Goal: Transaction & Acquisition: Download file/media

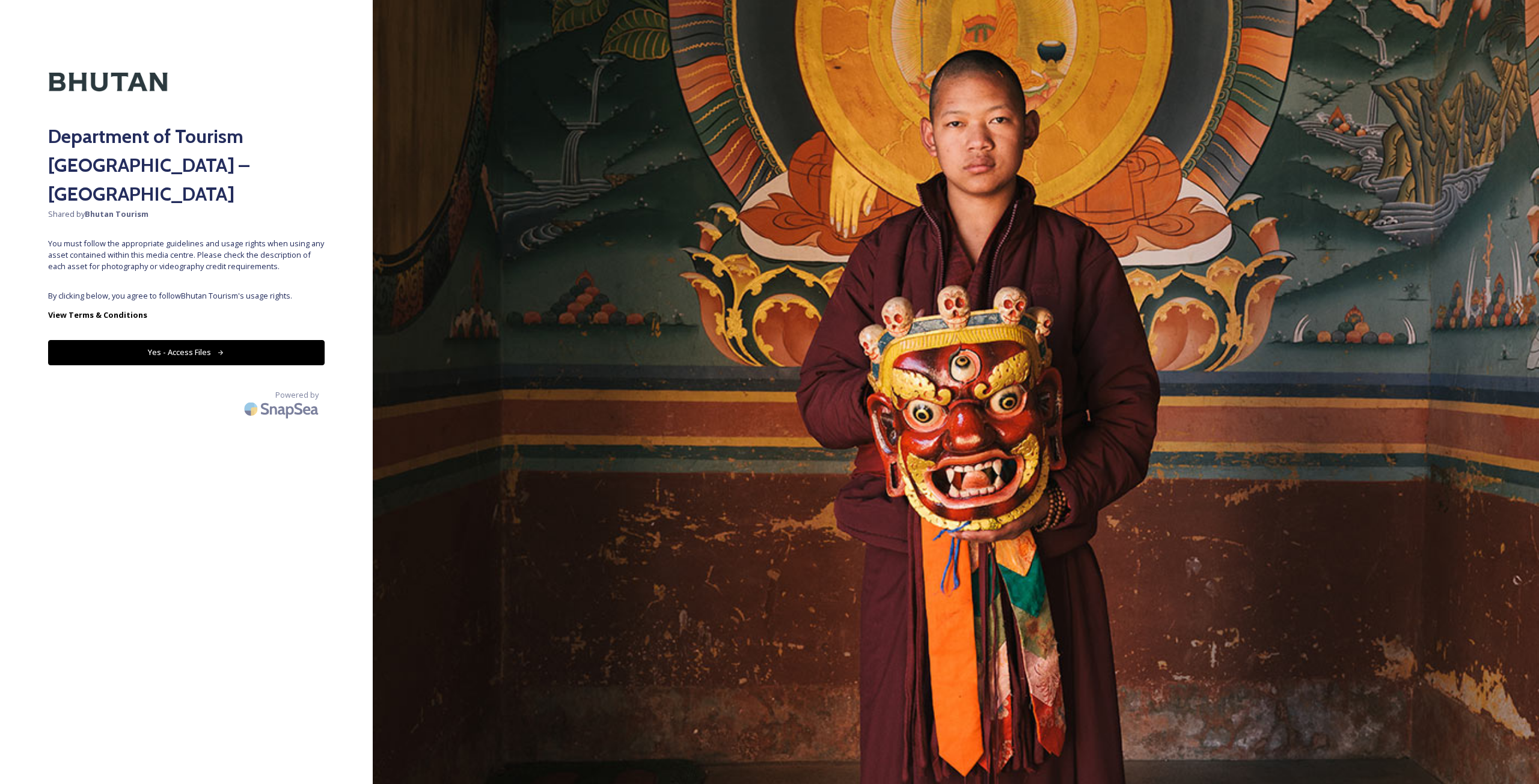
click at [215, 260] on div "Department of Tourism [GEOGRAPHIC_DATA] – Brand Centre Shared by Bhutan Tourism…" at bounding box center [186, 392] width 373 height 688
click at [232, 340] on button "Yes - Access Files" at bounding box center [186, 352] width 277 height 25
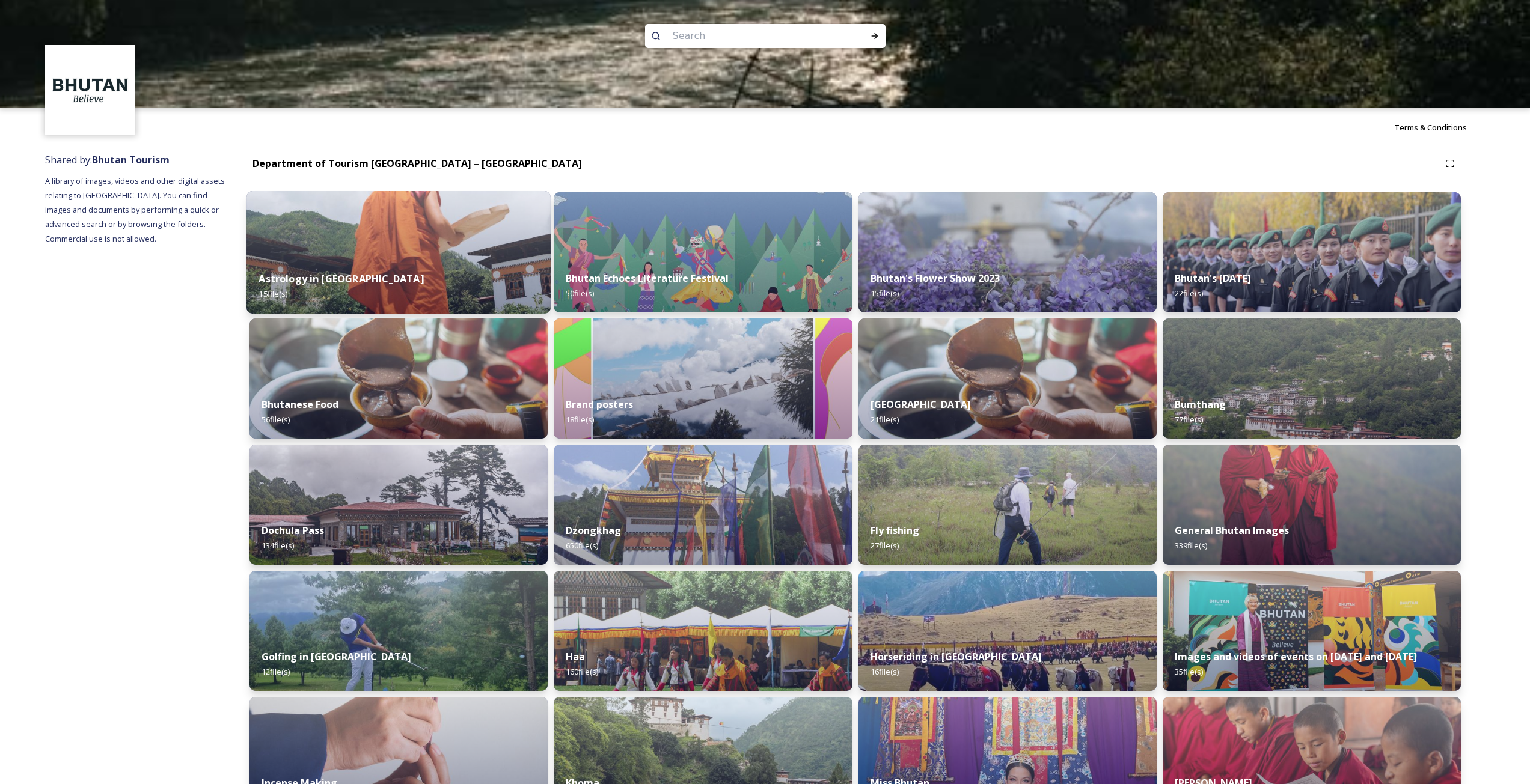
scroll to position [45, 0]
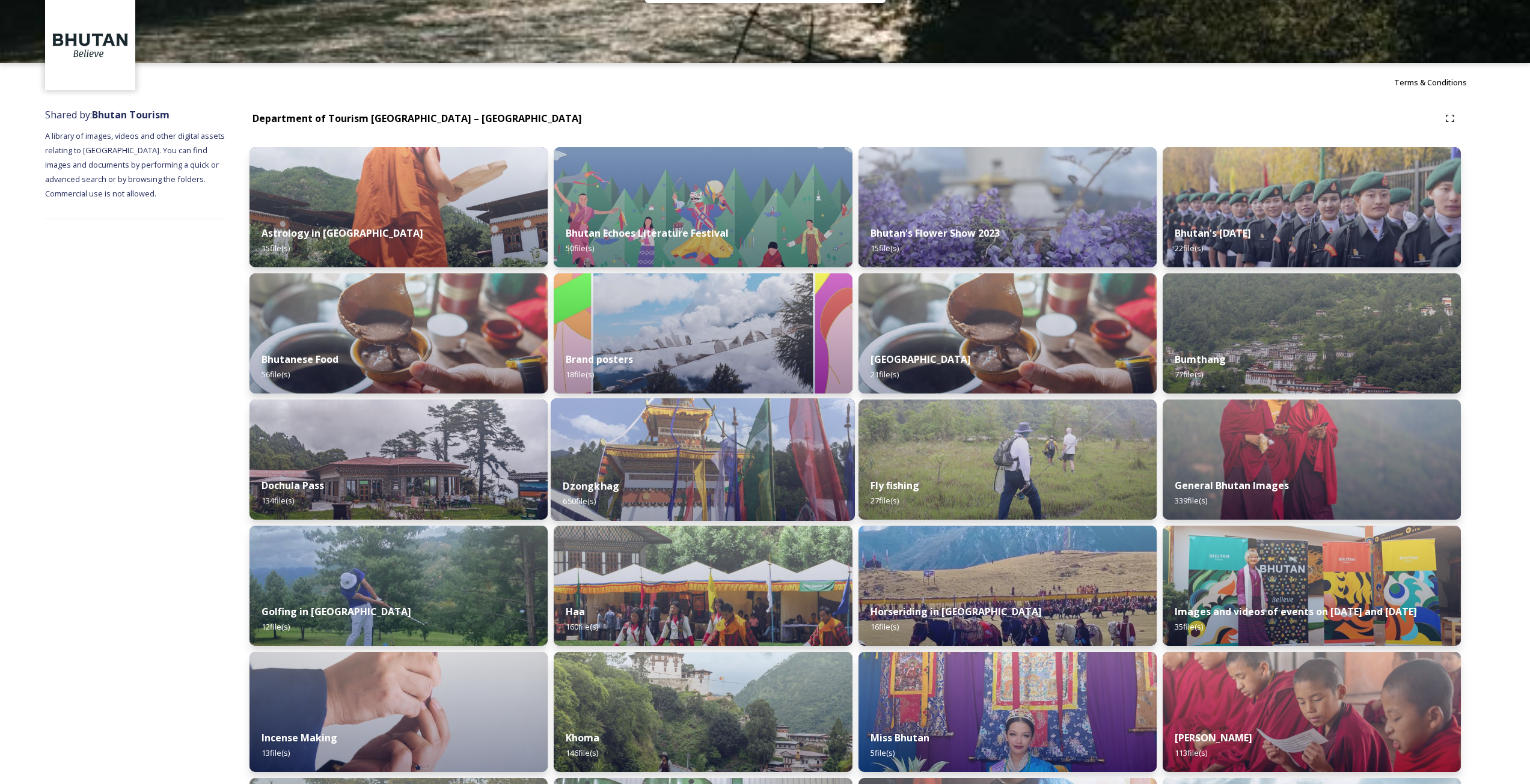
click at [642, 426] on img at bounding box center [703, 460] width 304 height 123
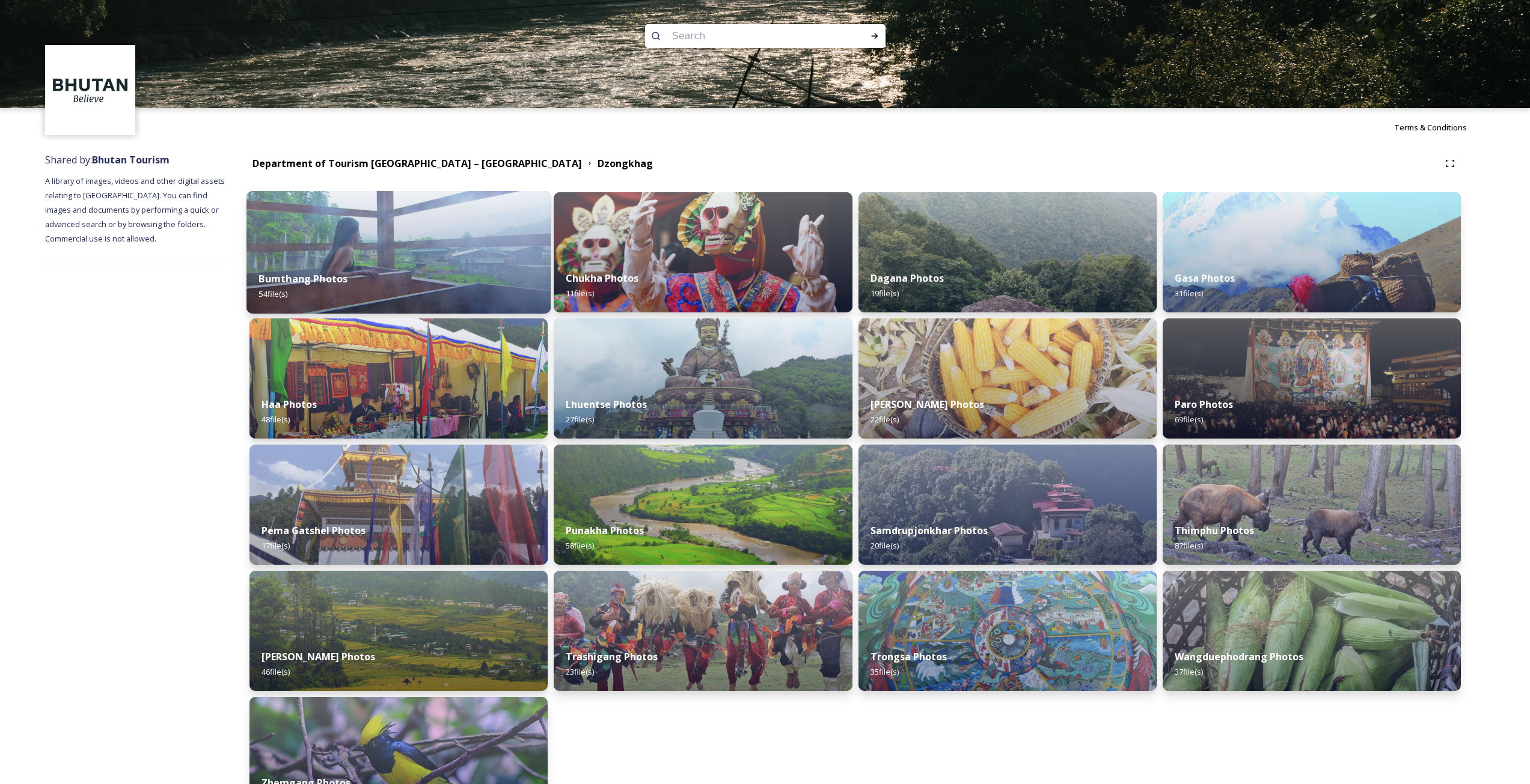
click at [391, 245] on img at bounding box center [399, 253] width 304 height 123
click at [390, 236] on img at bounding box center [399, 253] width 298 height 120
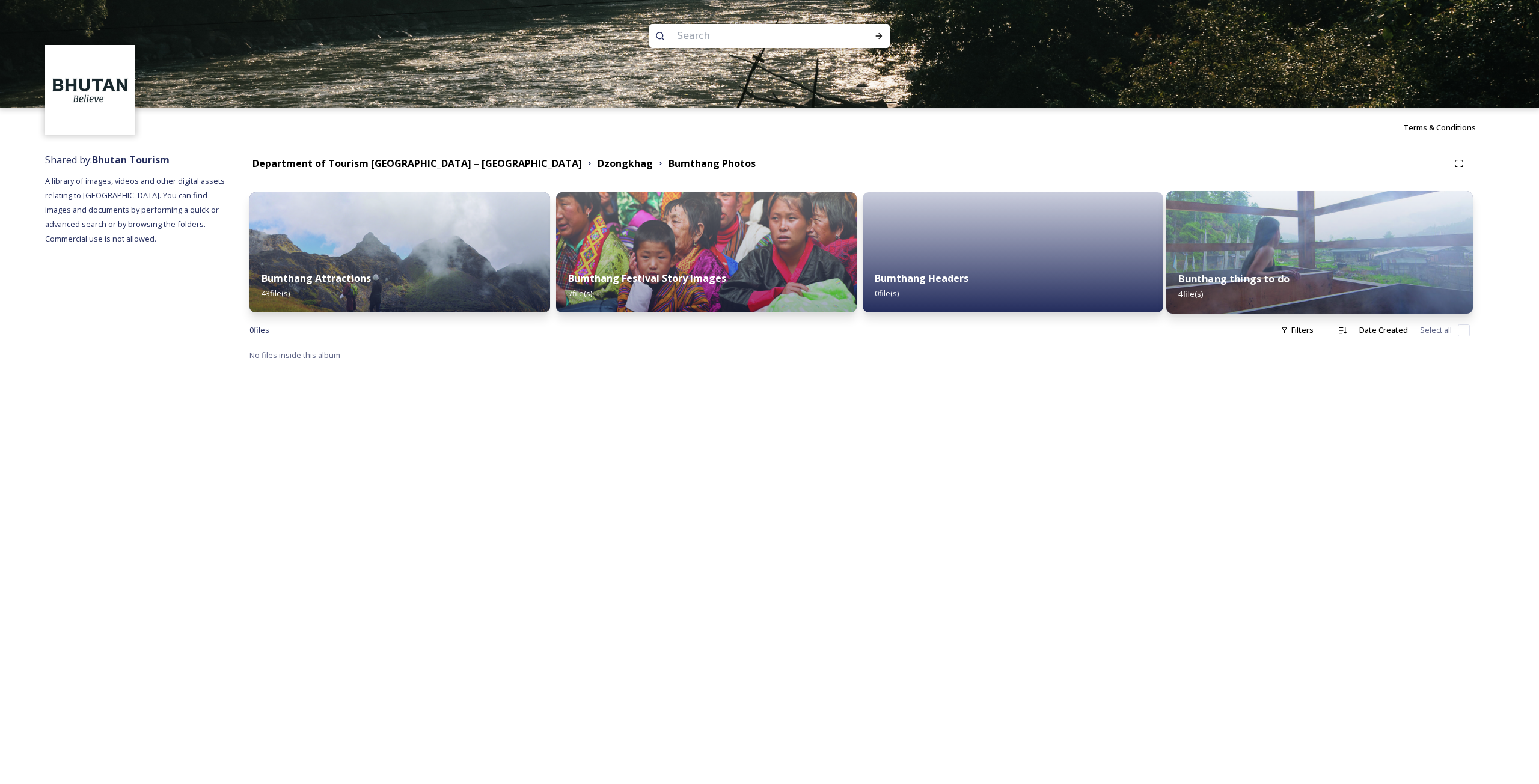
click at [1356, 267] on div "Bunthang things to do 4 file(s)" at bounding box center [1319, 286] width 307 height 55
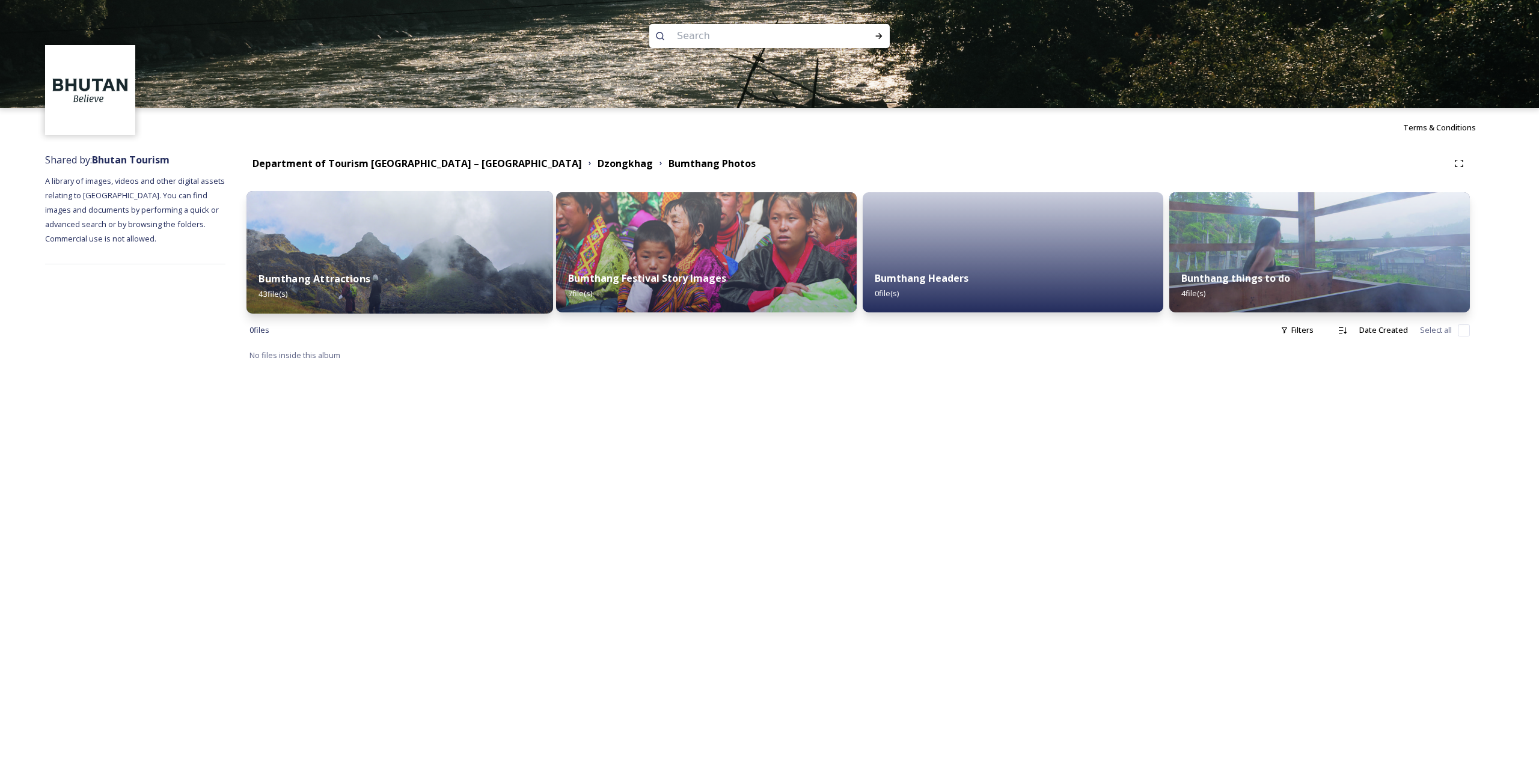
click at [476, 280] on div "Bumthang Attractions 43 file(s)" at bounding box center [400, 286] width 307 height 55
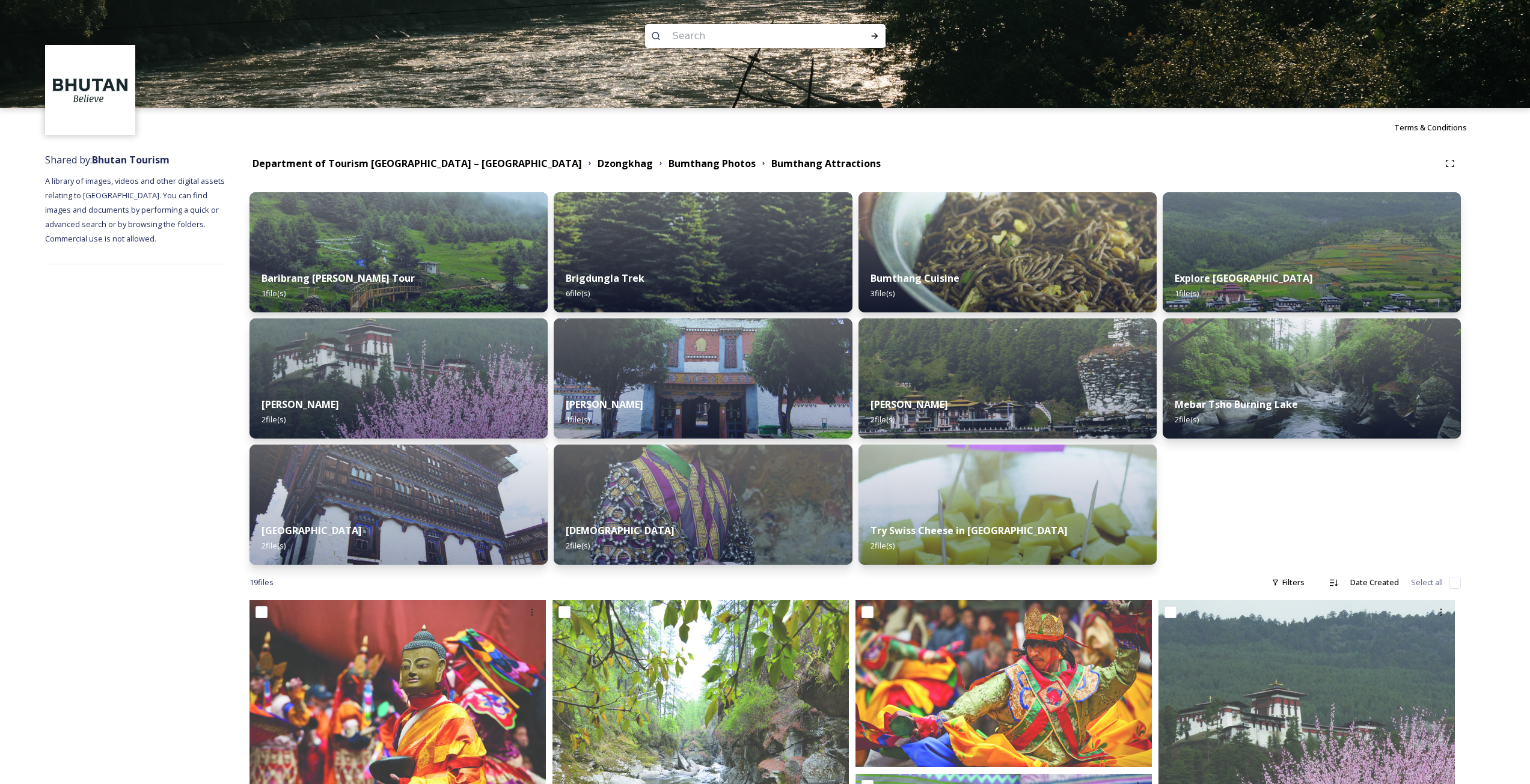
scroll to position [240, 0]
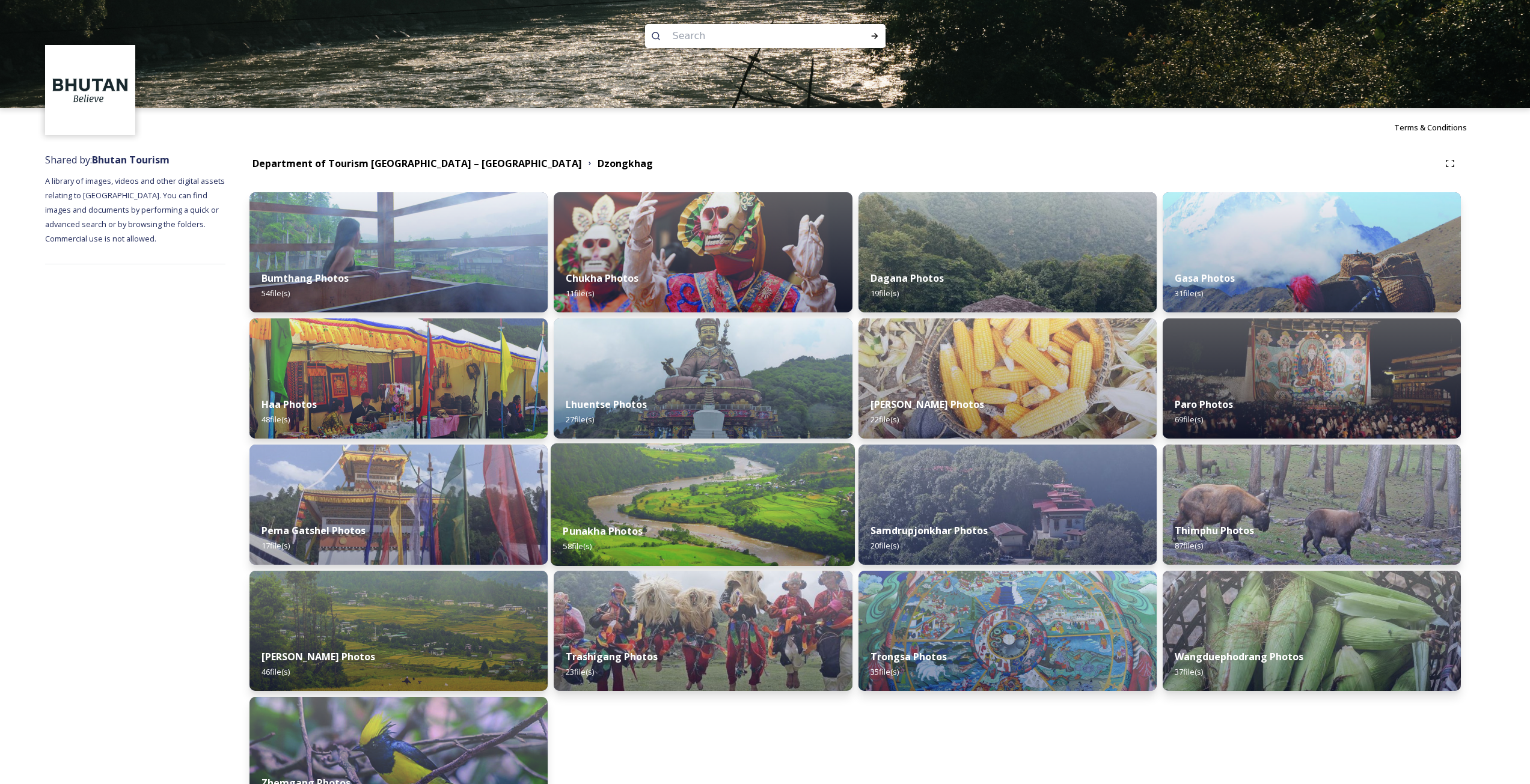
click at [616, 531] on strong "Punakha Photos" at bounding box center [603, 531] width 80 height 13
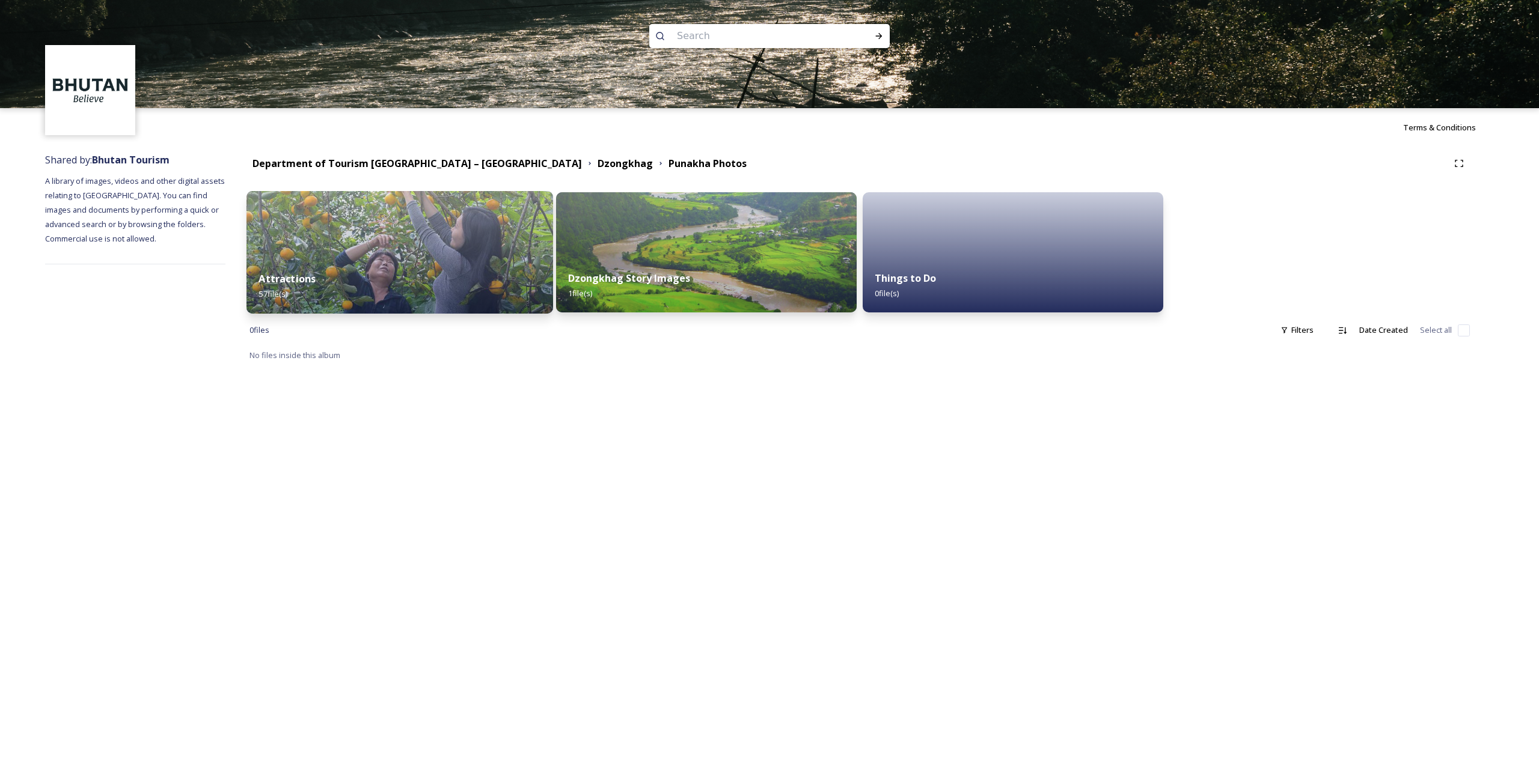
click at [467, 260] on div "Attractions 57 file(s)" at bounding box center [400, 286] width 307 height 55
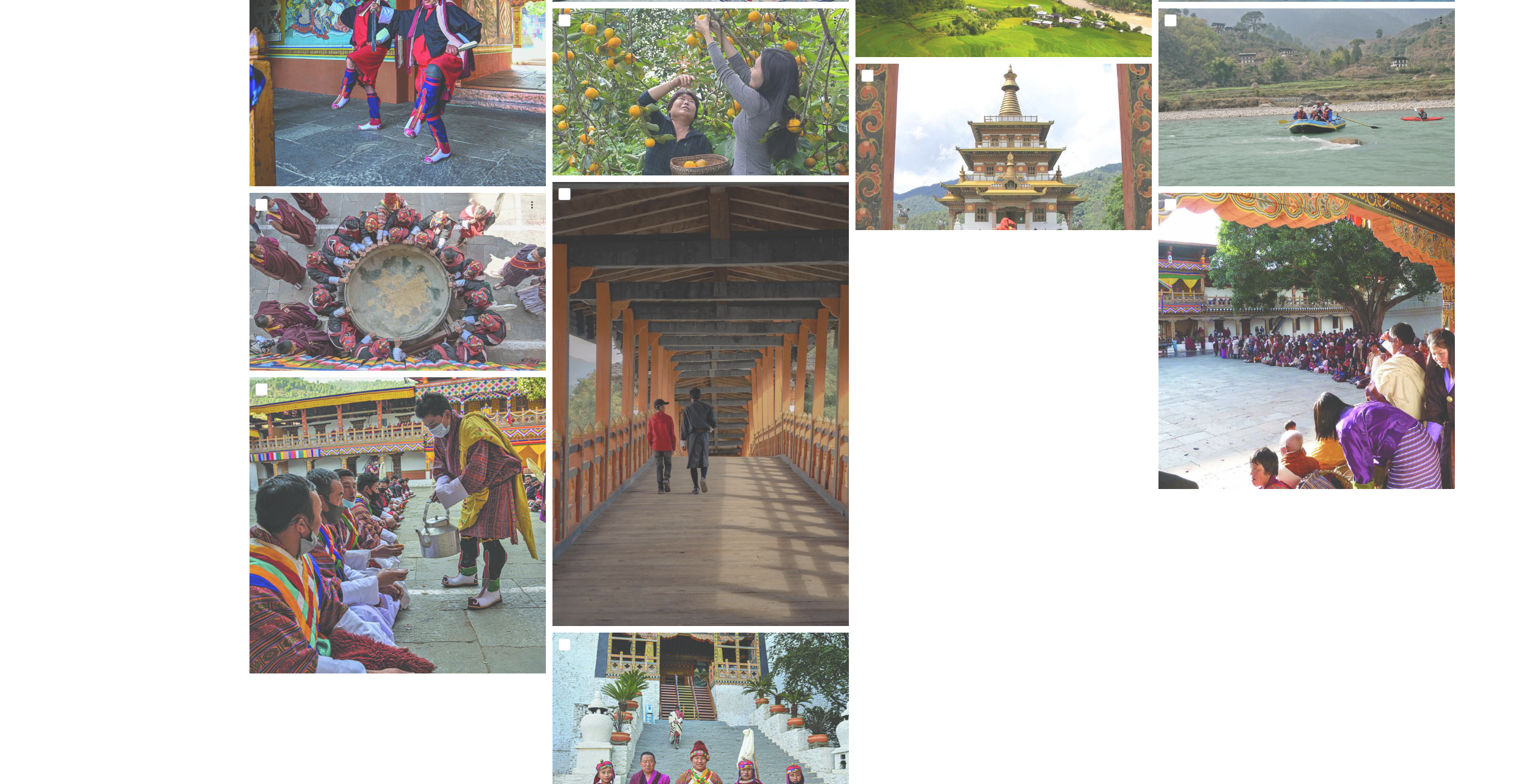
scroll to position [1021, 0]
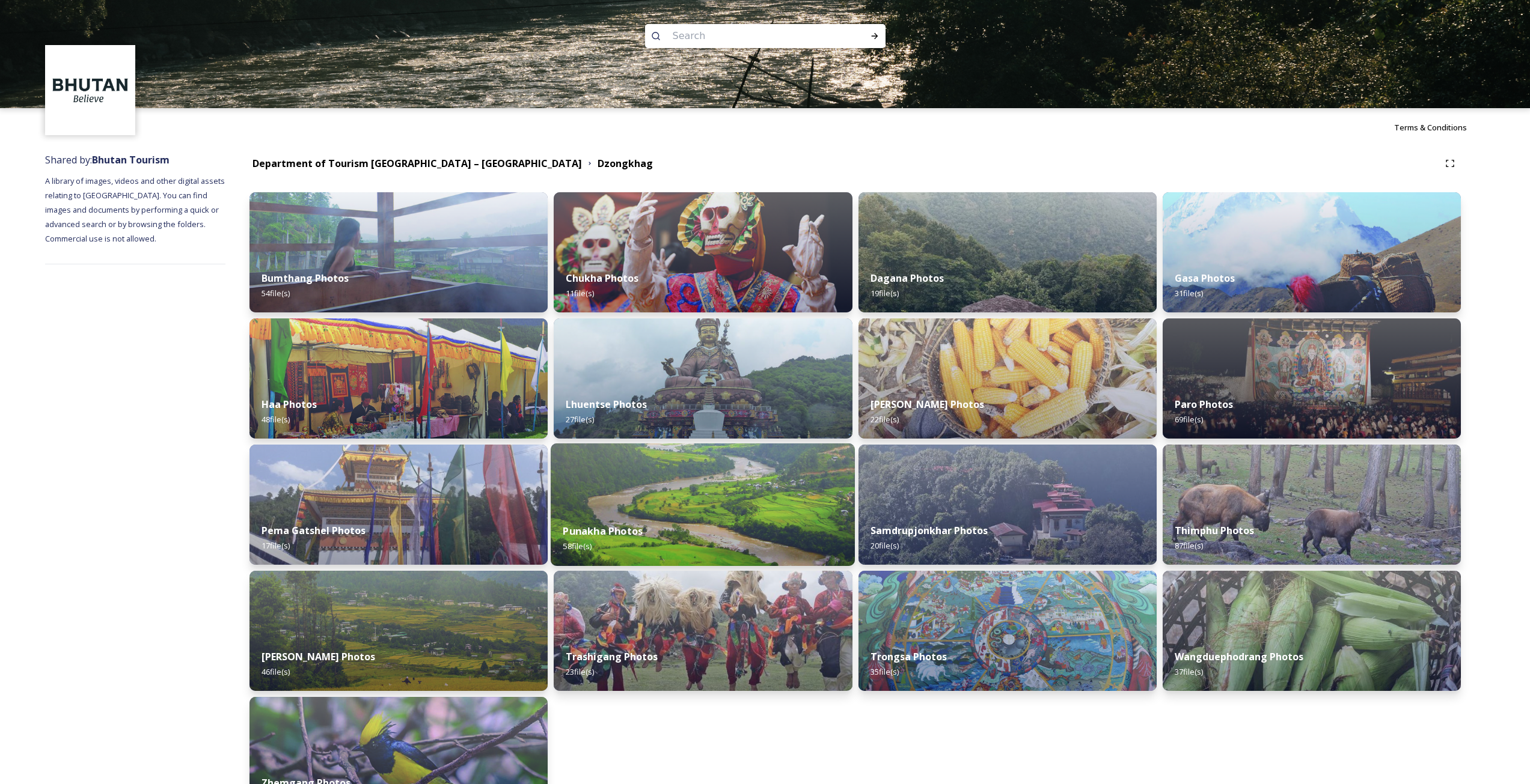
click at [660, 520] on div "Punakha Photos 58 file(s)" at bounding box center [703, 539] width 304 height 55
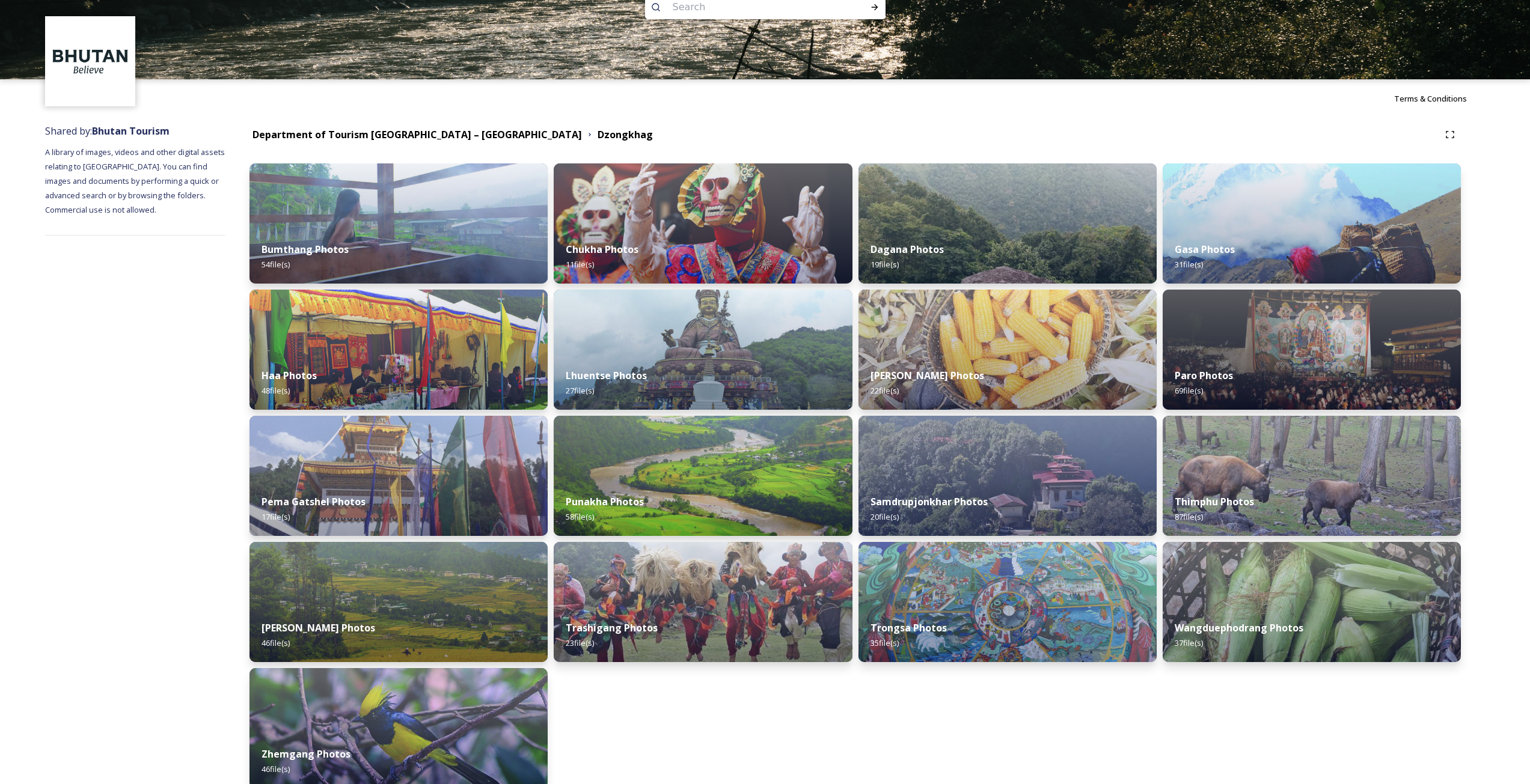
scroll to position [45, 0]
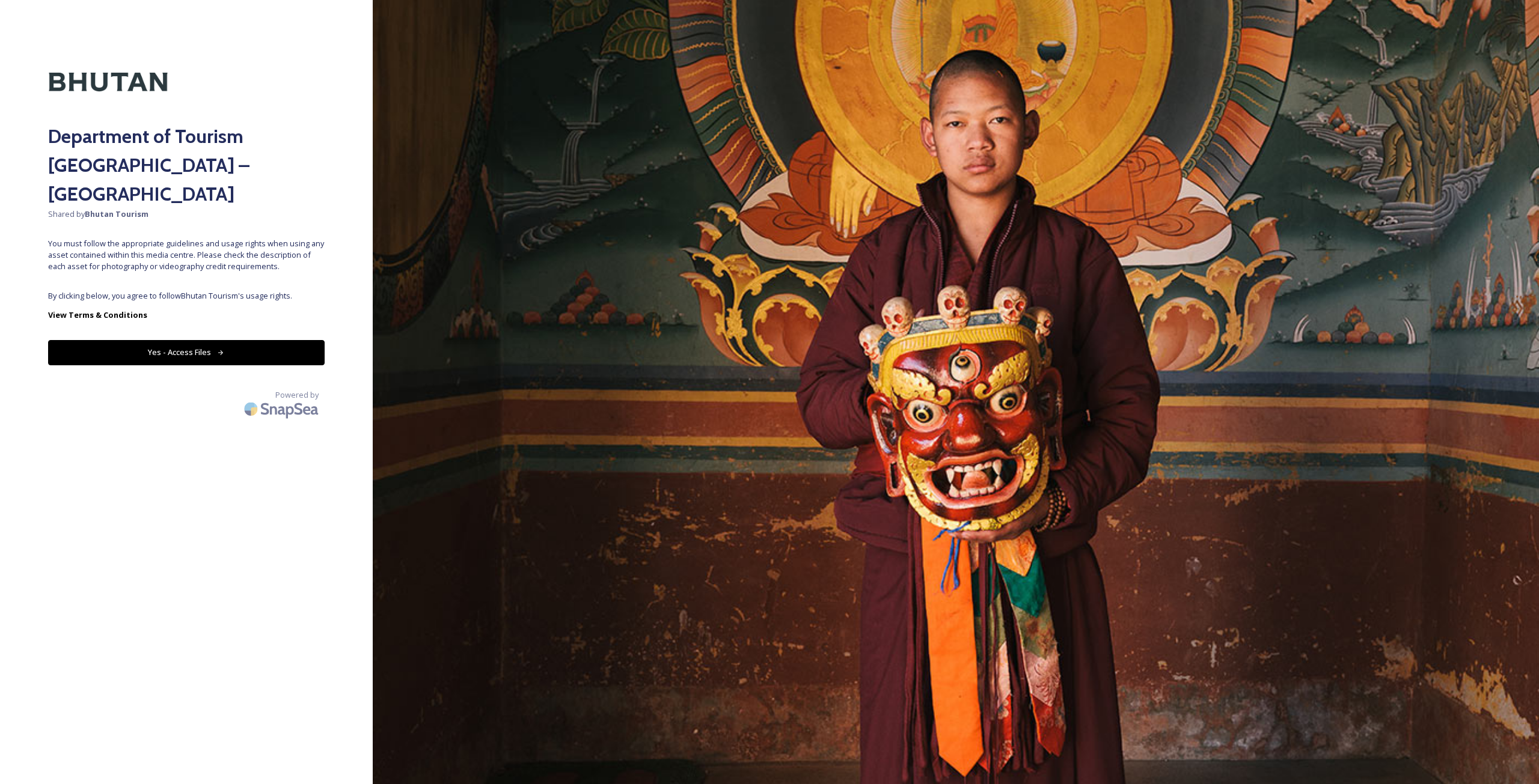
click at [164, 340] on button "Yes - Access Files" at bounding box center [186, 352] width 277 height 25
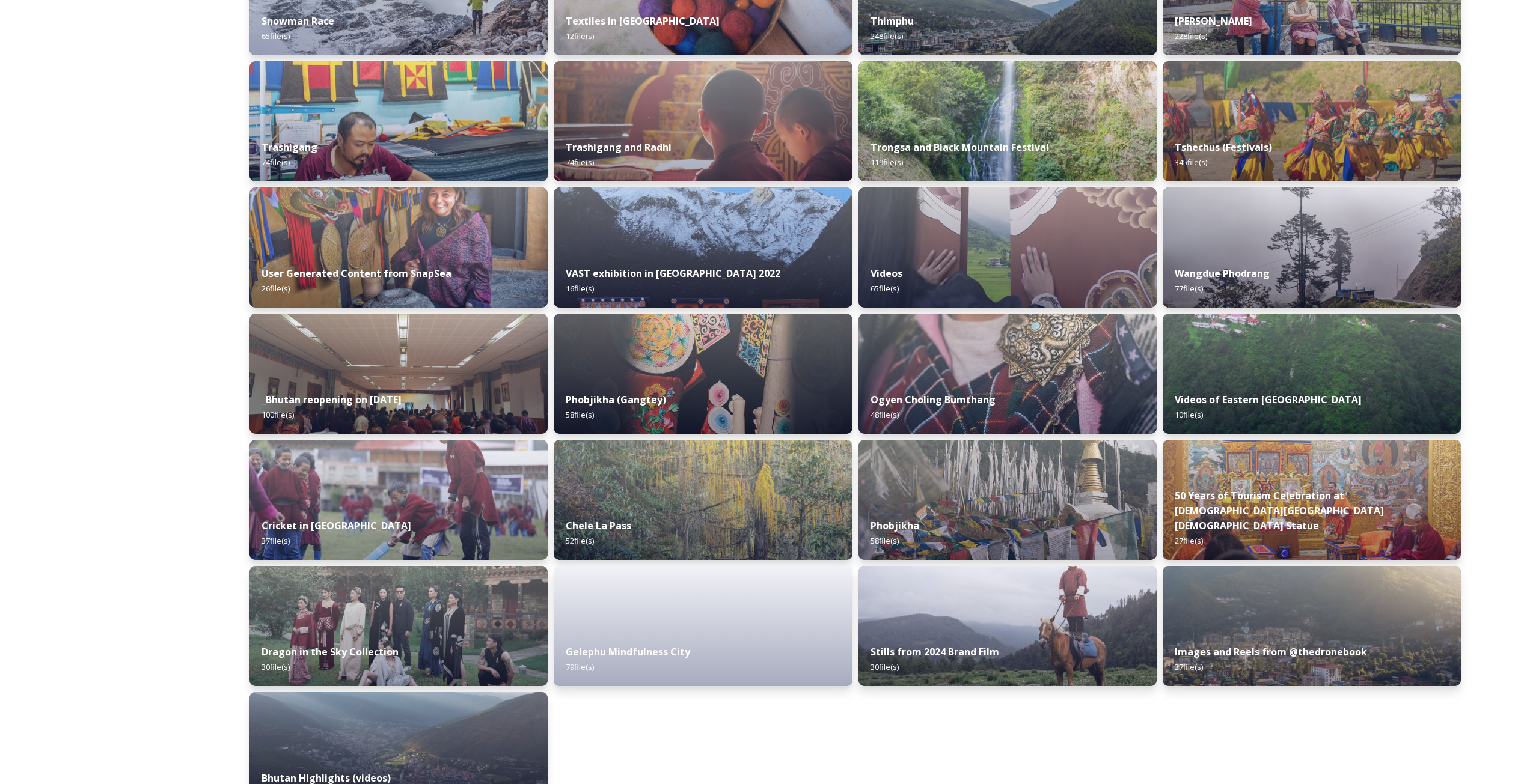
scroll to position [1142, 0]
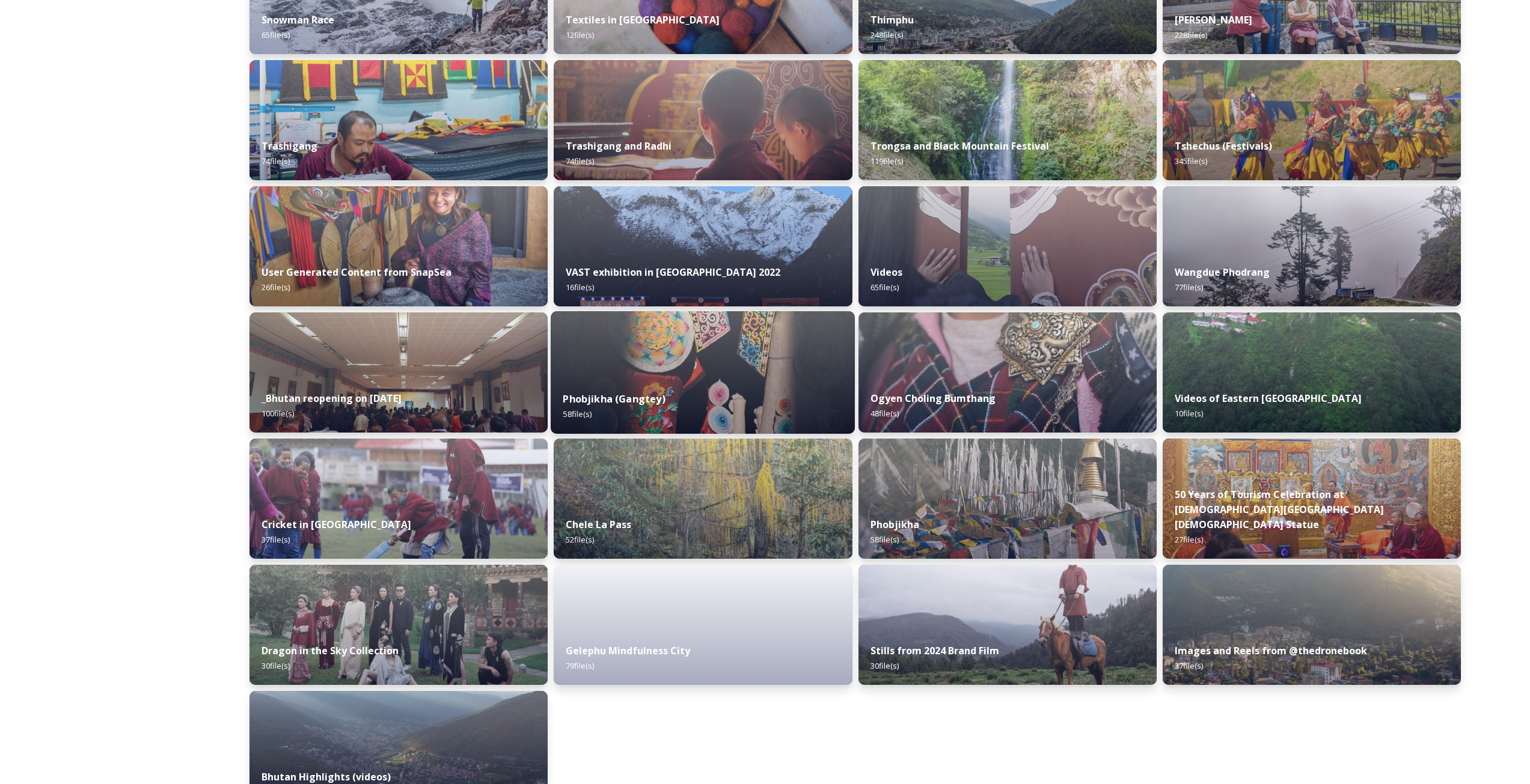
click at [684, 378] on img at bounding box center [703, 373] width 304 height 123
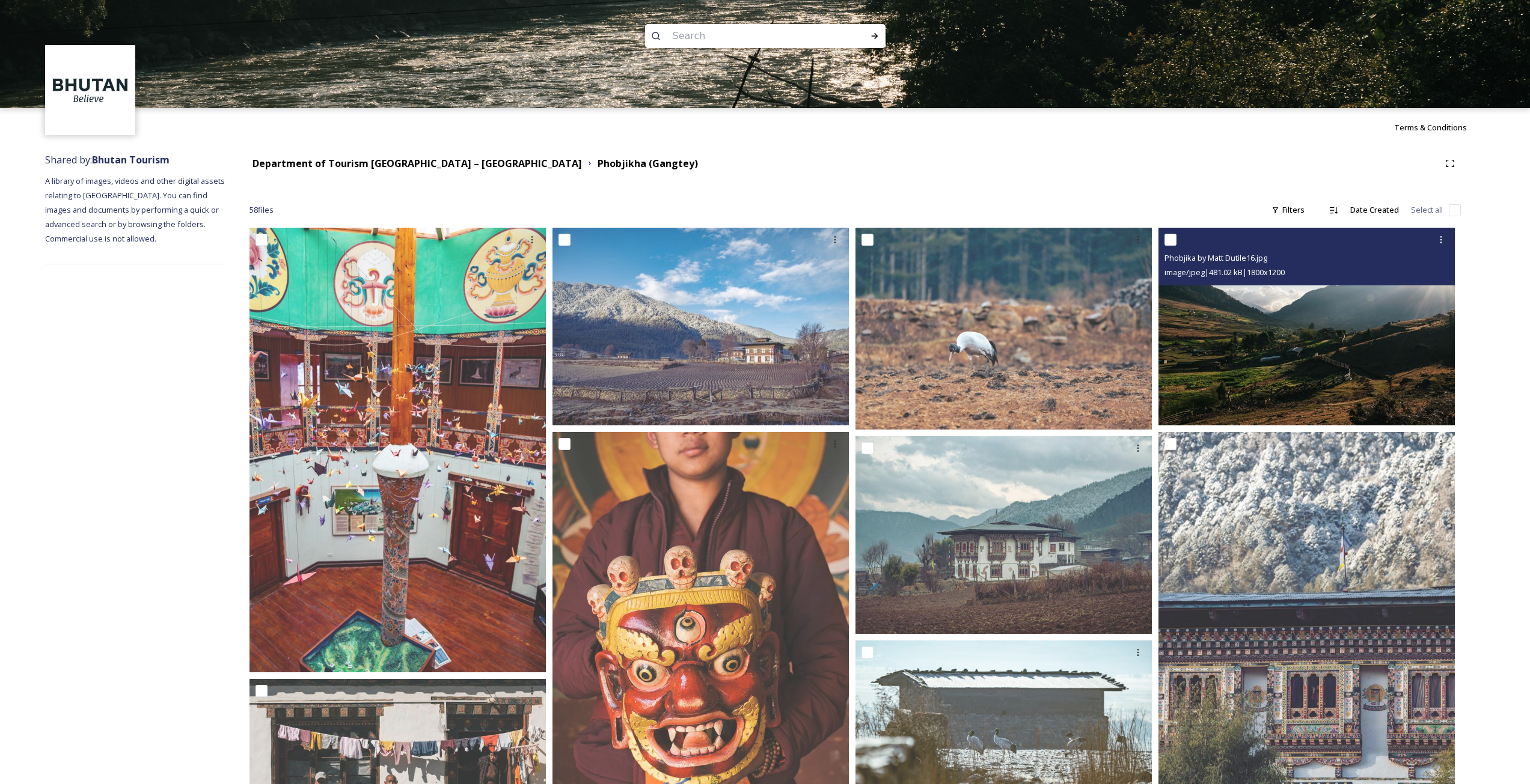
click at [1357, 373] on img at bounding box center [1306, 326] width 296 height 198
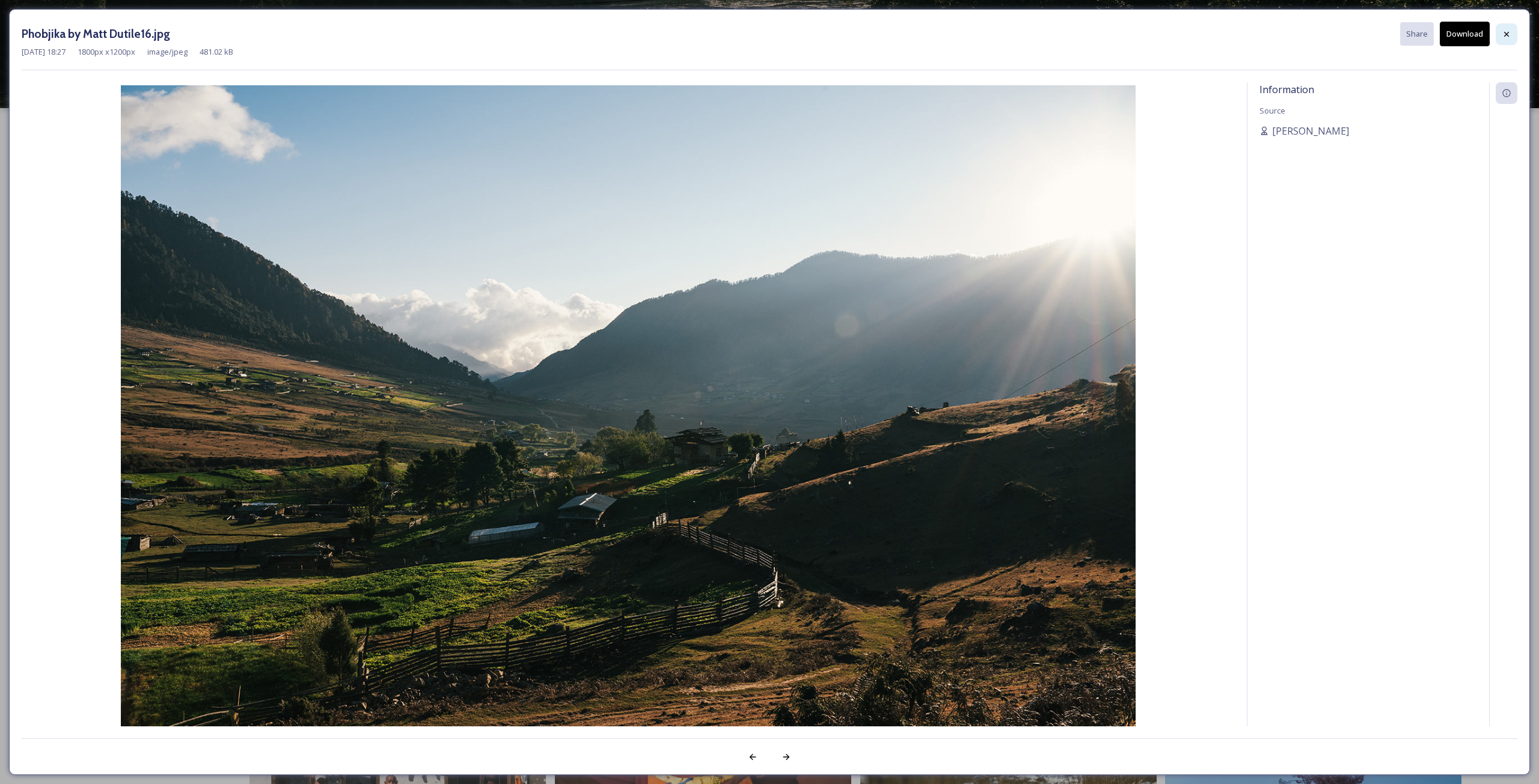
click at [1506, 31] on icon at bounding box center [1507, 34] width 10 height 10
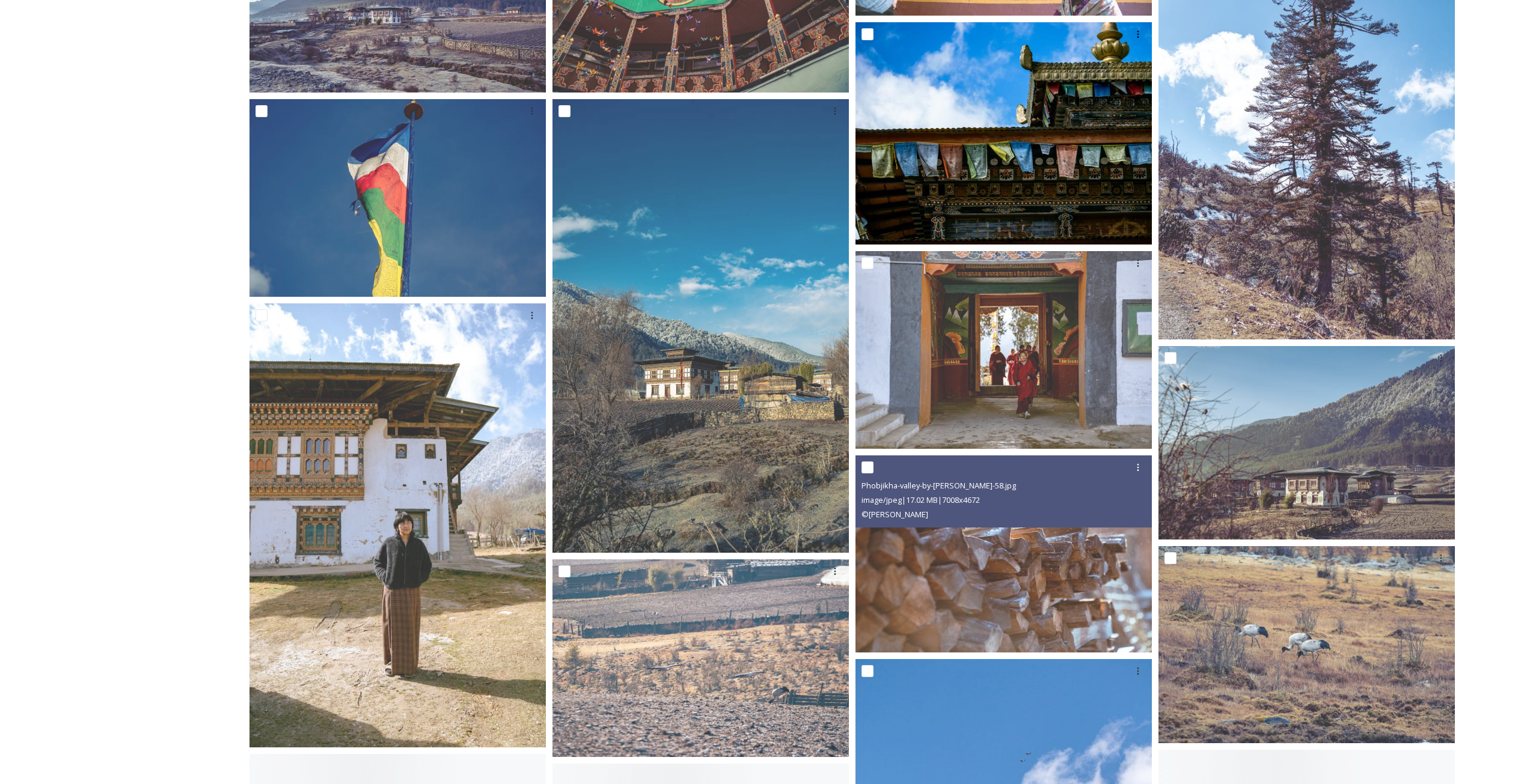
scroll to position [1142, 0]
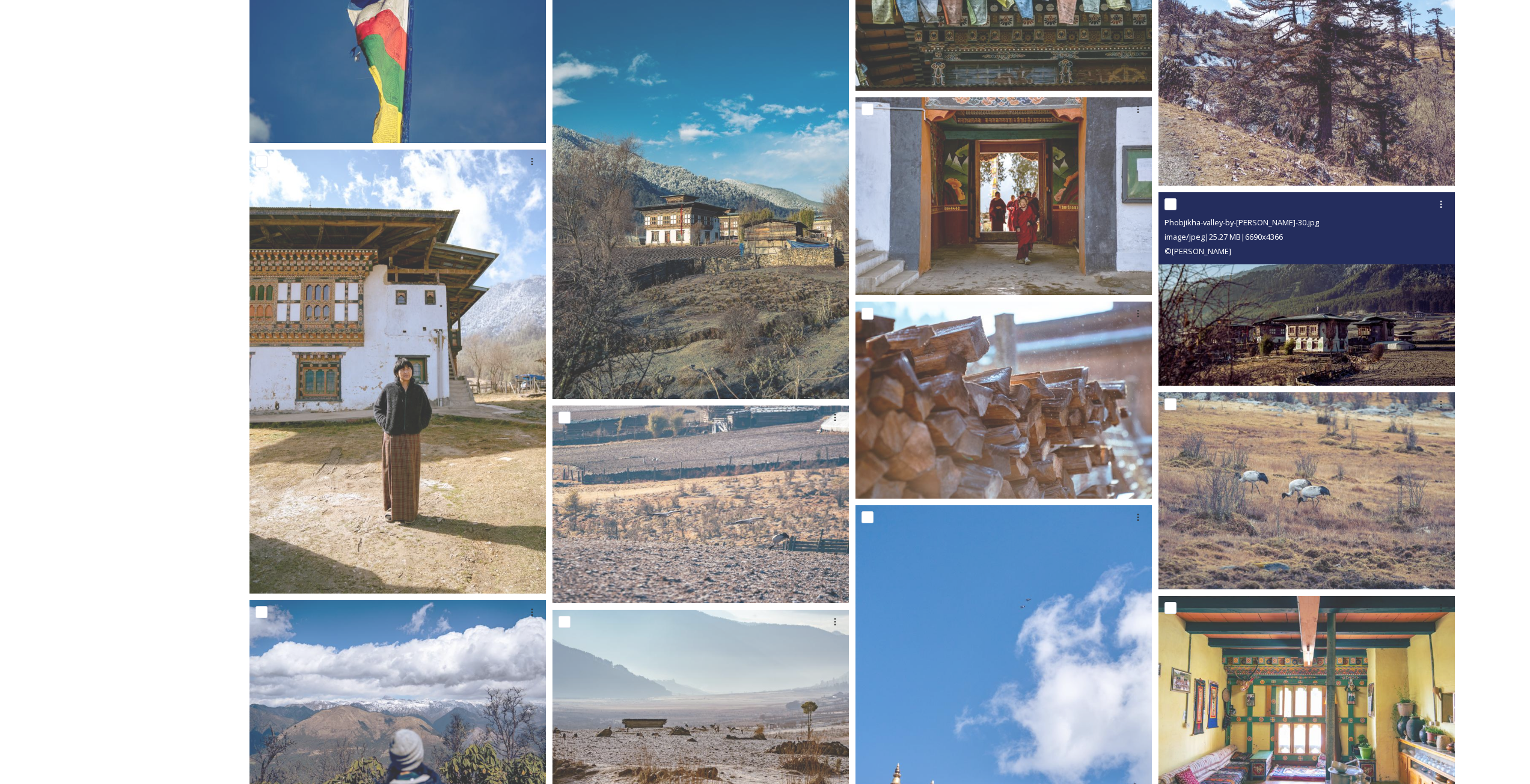
click at [1299, 337] on img at bounding box center [1306, 289] width 296 height 194
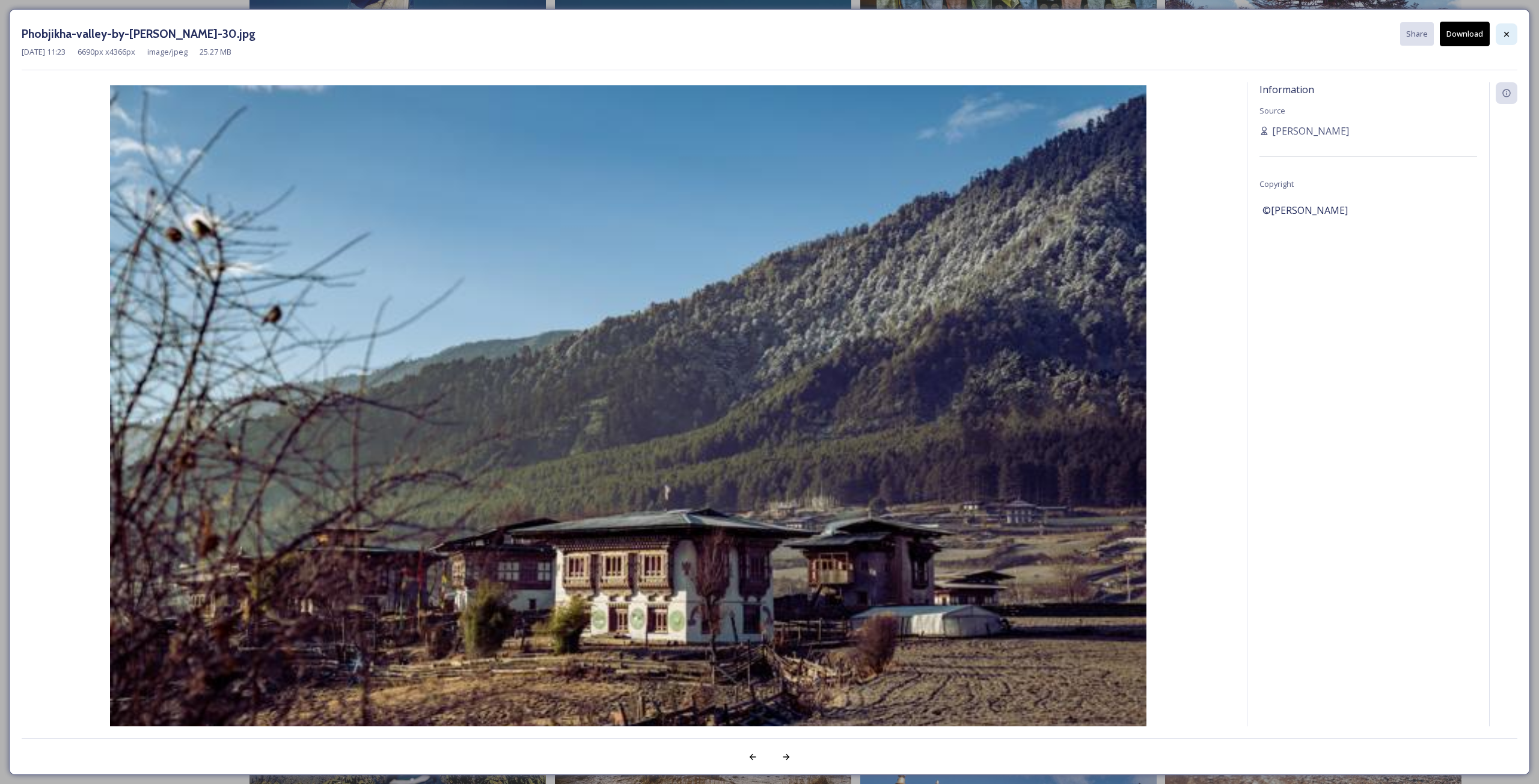
click at [1507, 26] on div at bounding box center [1507, 34] width 22 height 22
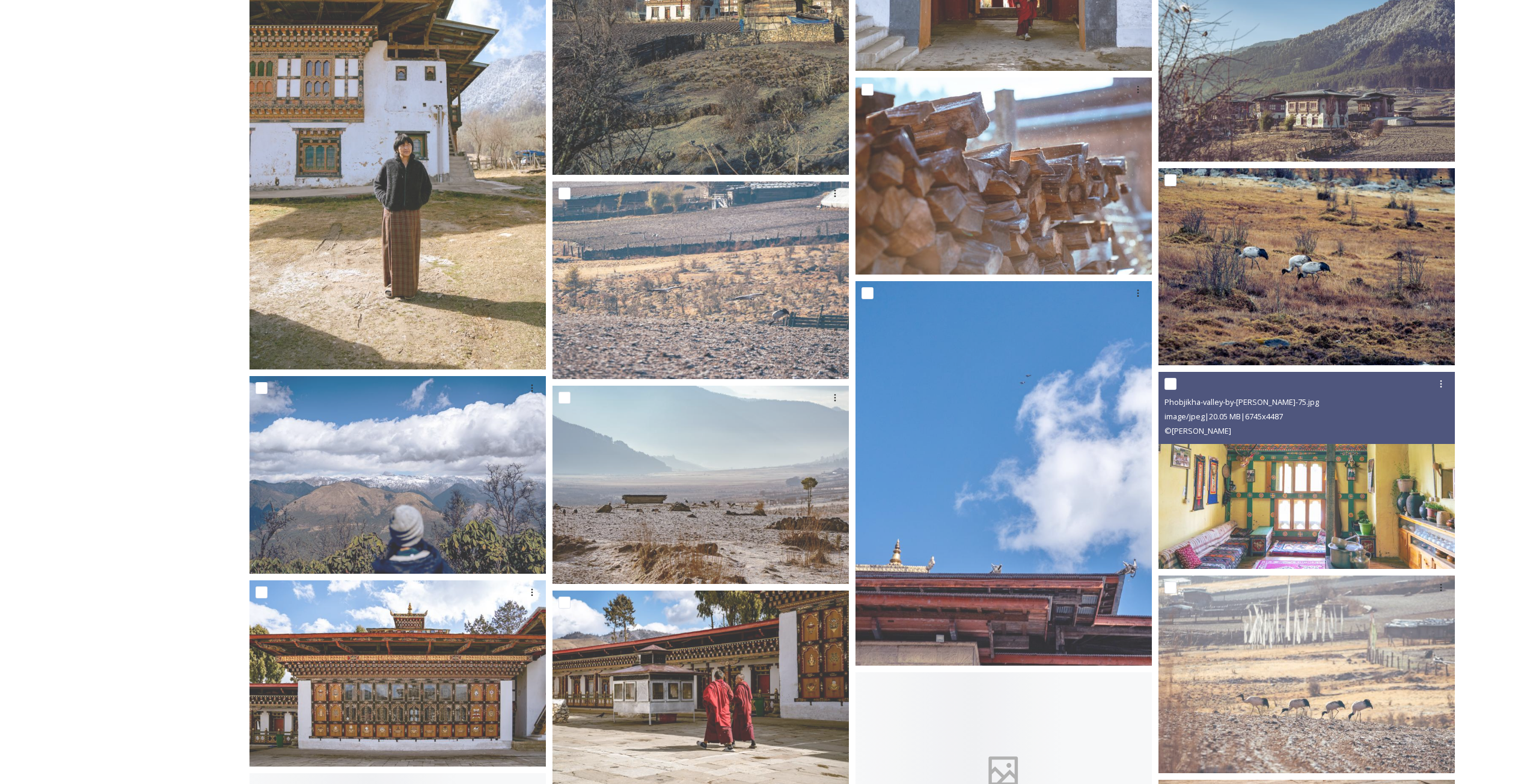
scroll to position [1382, 0]
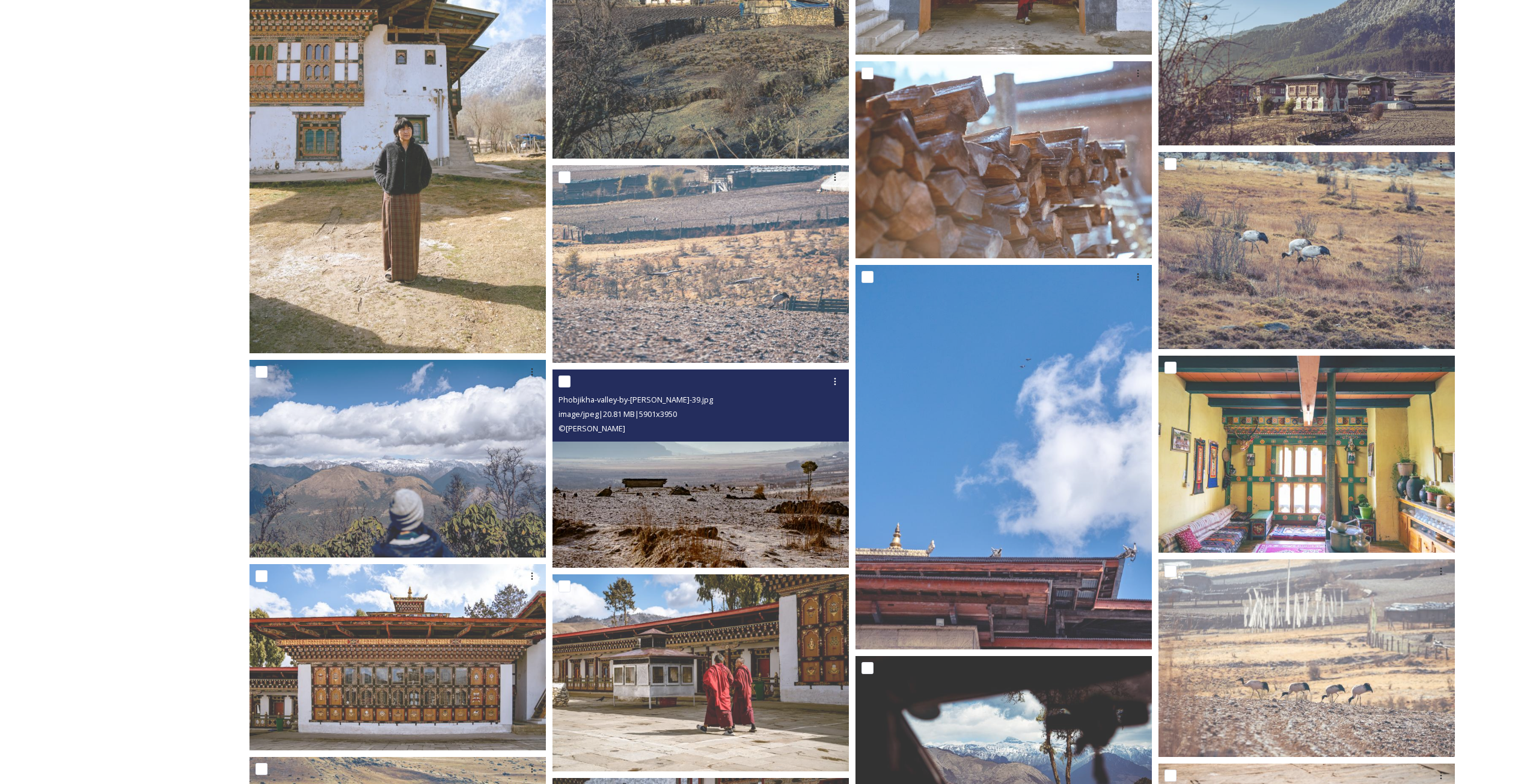
click at [681, 492] on img at bounding box center [701, 469] width 296 height 198
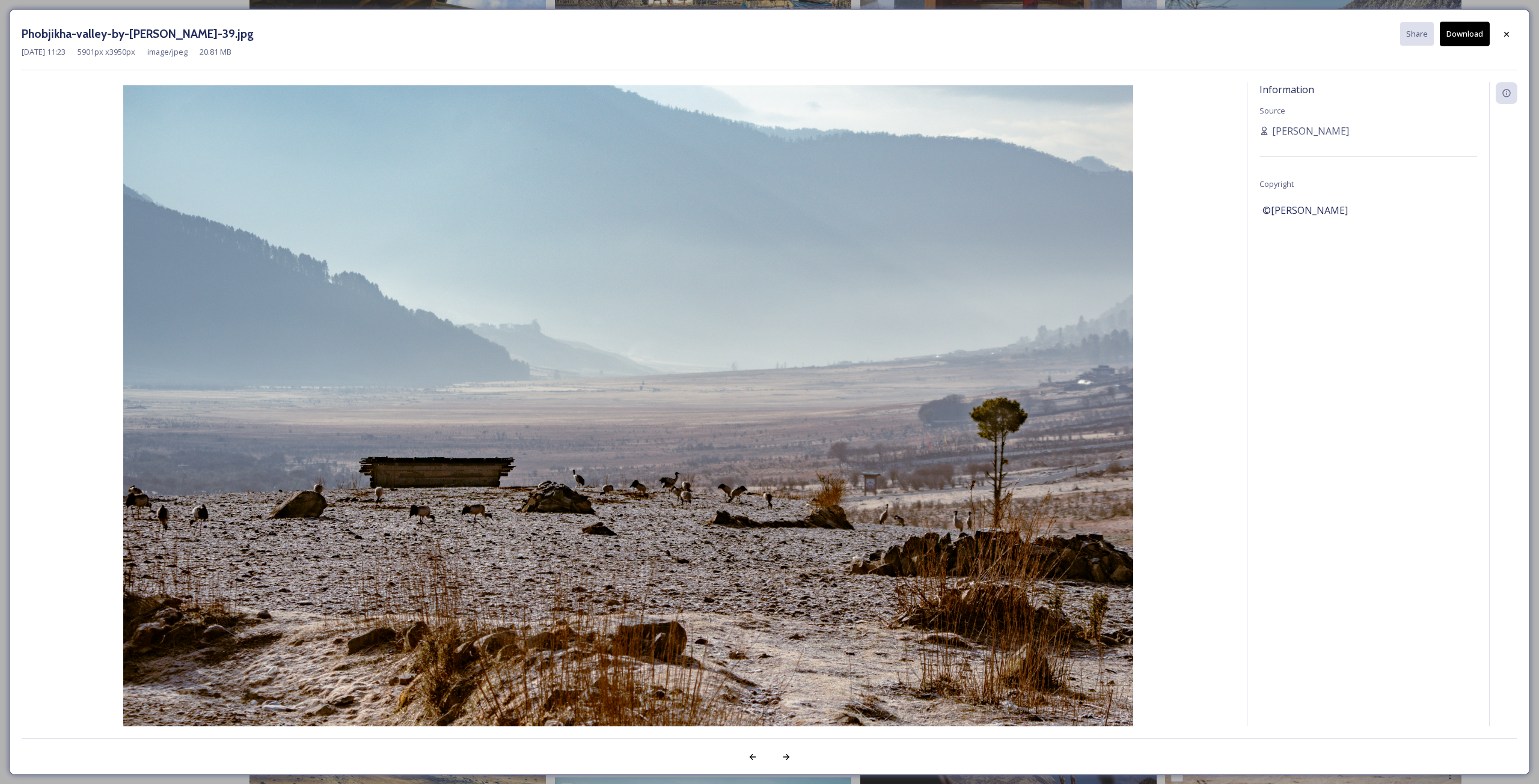
click at [1471, 30] on button "Download" at bounding box center [1464, 34] width 50 height 25
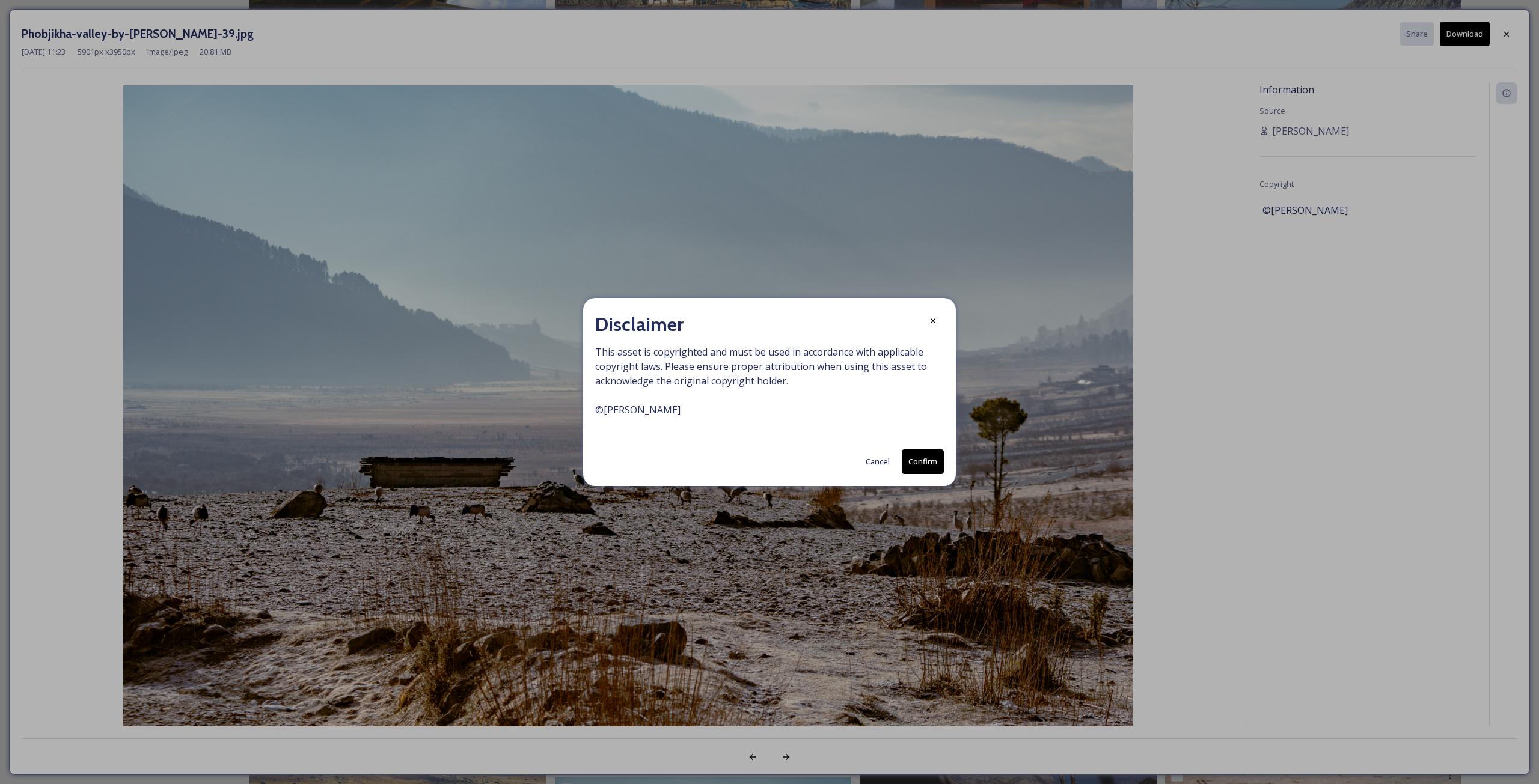
click at [909, 464] on button "Confirm" at bounding box center [923, 462] width 42 height 25
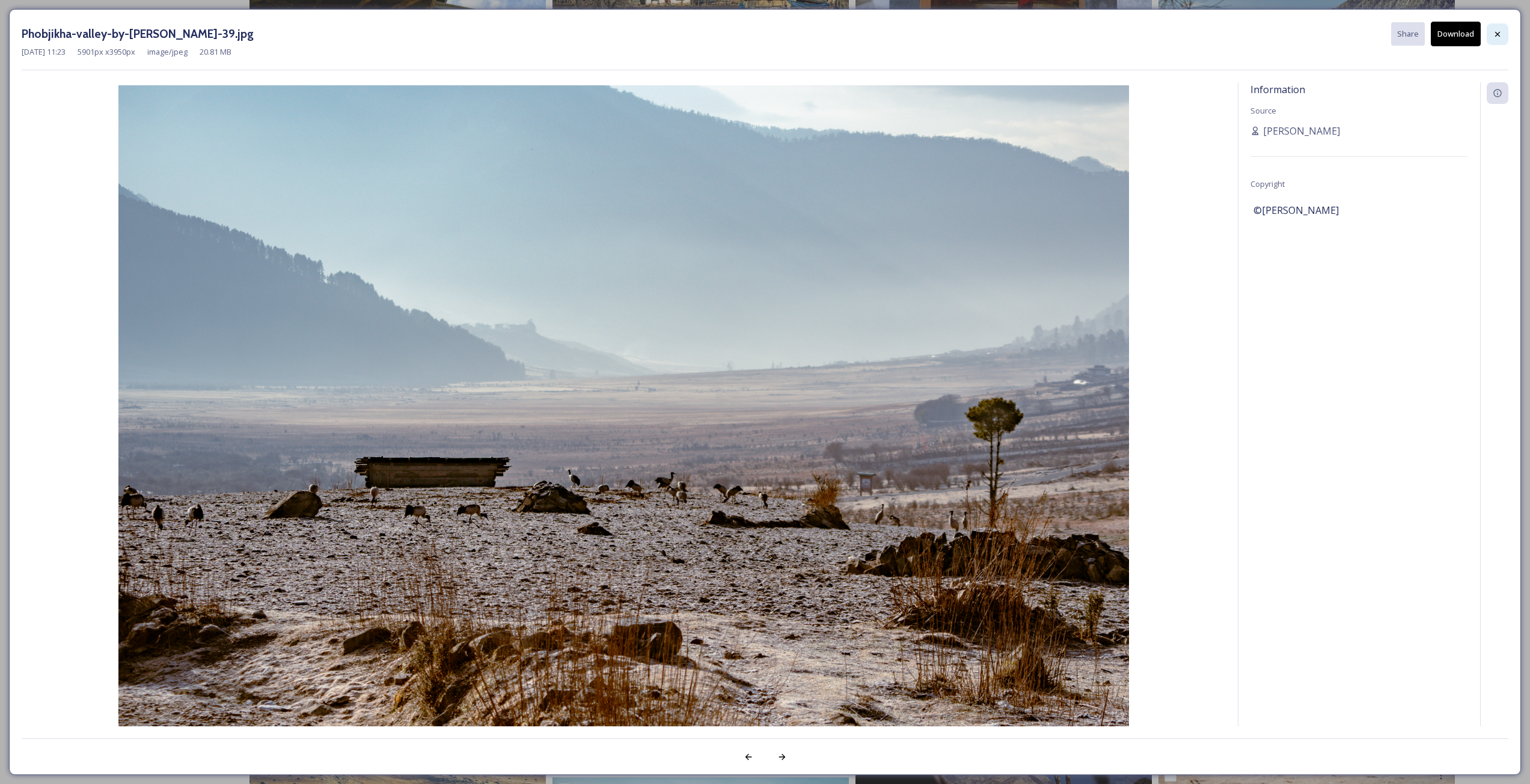
click at [1495, 36] on icon at bounding box center [1498, 34] width 5 height 5
